Goal: Information Seeking & Learning: Find specific fact

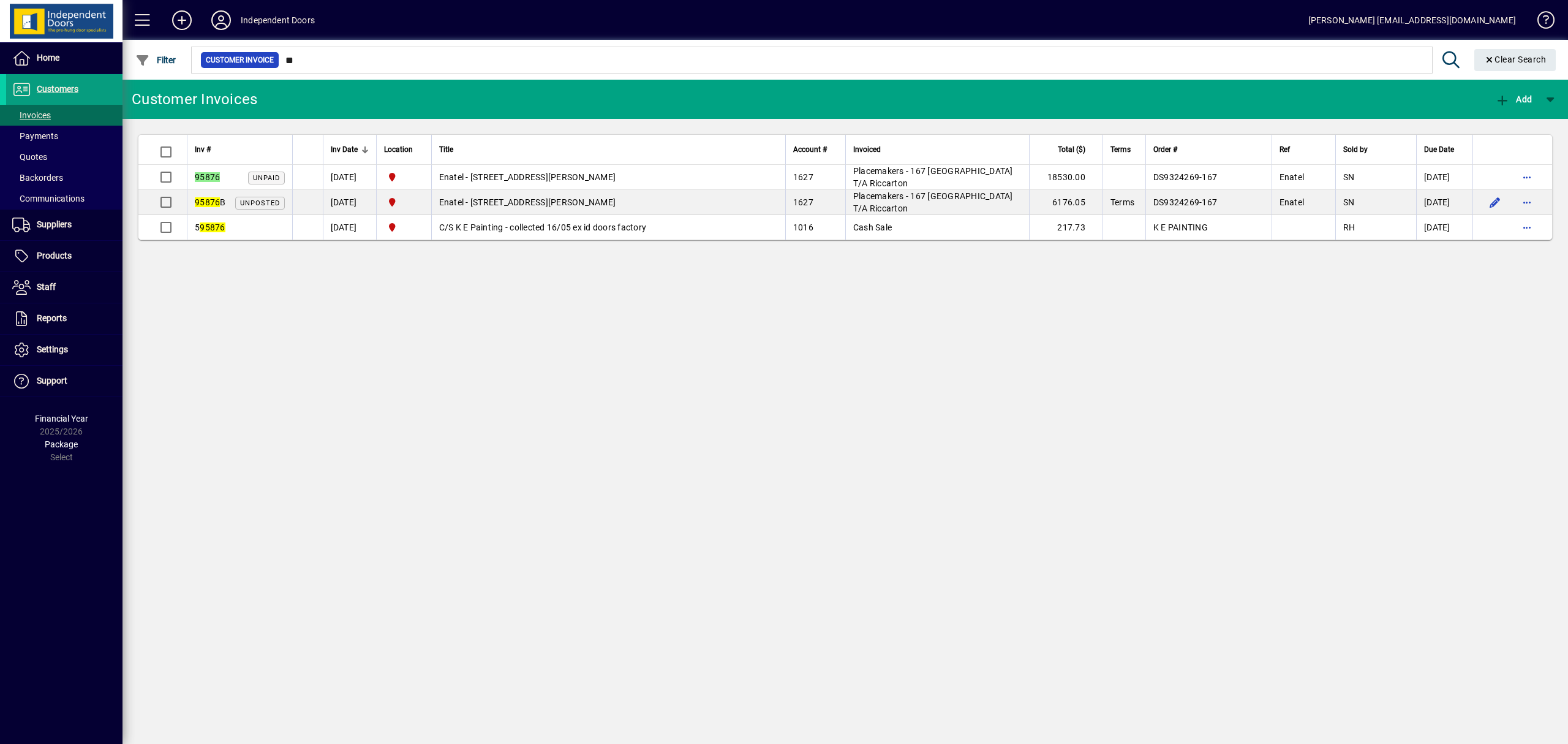
type input "*"
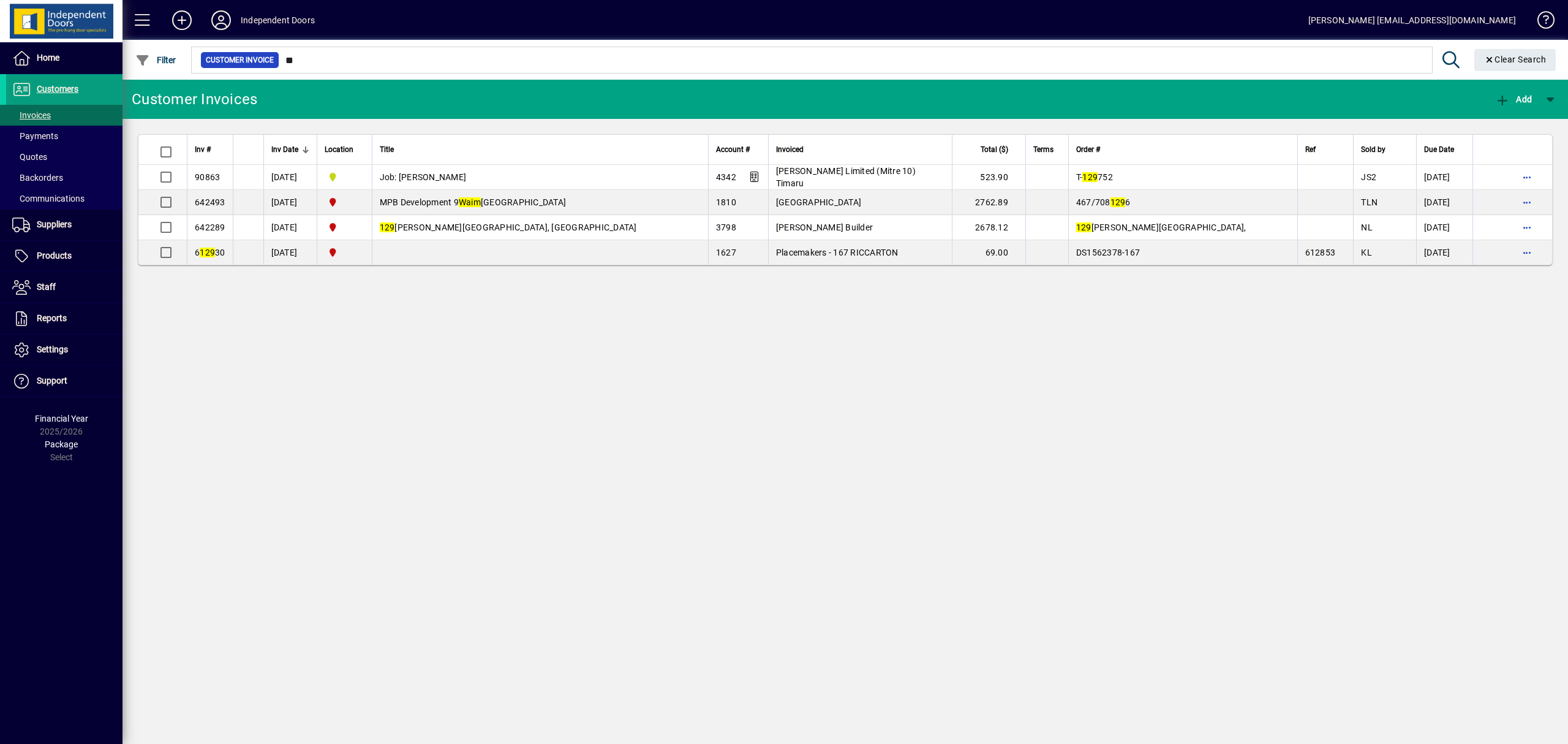
type input "*"
